Goal: Task Accomplishment & Management: Complete application form

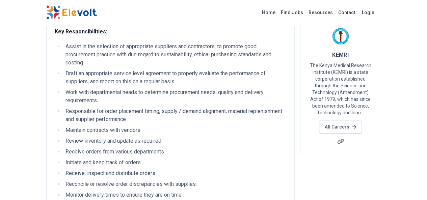
scroll to position [34, 0]
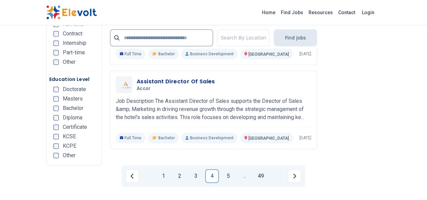
scroll to position [1416, 0]
click at [164, 169] on link "1" at bounding box center [162, 175] width 13 height 13
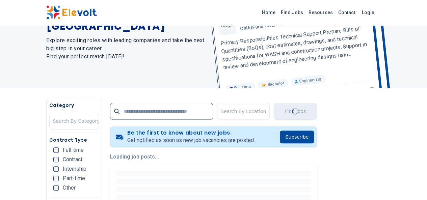
scroll to position [0, 0]
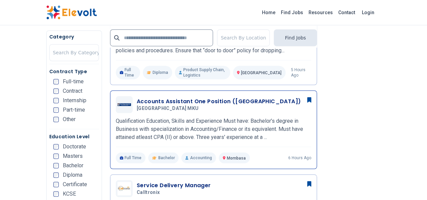
scroll to position [237, 0]
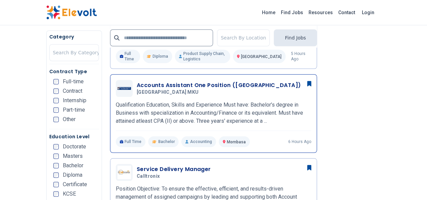
click at [146, 81] on h3 "Accounts Assistant One Position (Mombasa Campus)" at bounding box center [219, 85] width 164 height 8
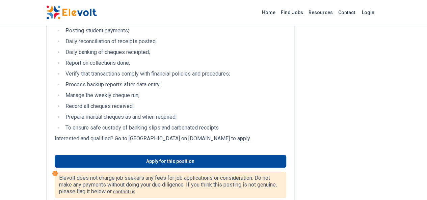
scroll to position [236, 0]
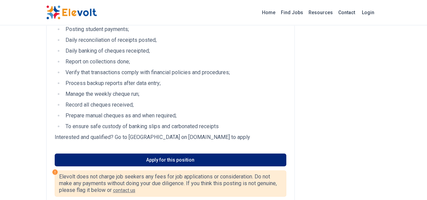
click at [159, 153] on link "Apply for this position" at bounding box center [170, 159] width 231 height 13
